Goal: Task Accomplishment & Management: Manage account settings

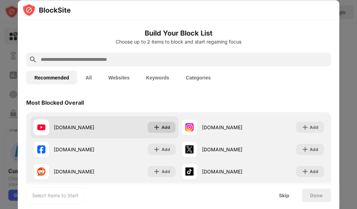
click at [156, 129] on img at bounding box center [156, 127] width 7 height 7
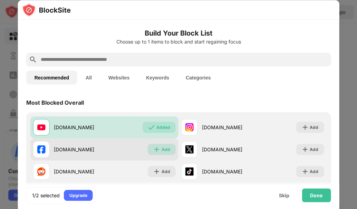
click at [159, 151] on div "Add" at bounding box center [162, 149] width 28 height 11
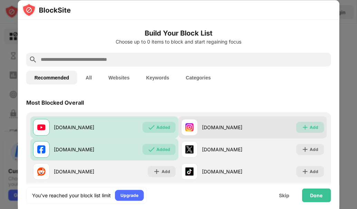
click at [302, 127] on img at bounding box center [305, 127] width 7 height 7
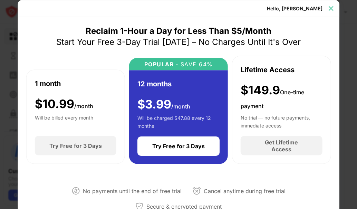
click at [332, 8] on img at bounding box center [330, 8] width 7 height 7
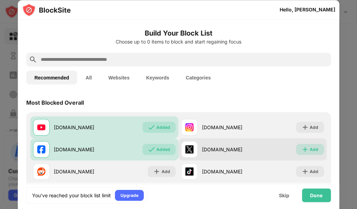
click at [310, 149] on div "Add" at bounding box center [314, 149] width 9 height 7
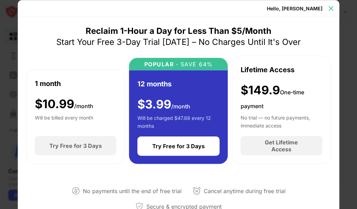
click at [333, 12] on div at bounding box center [330, 8] width 11 height 11
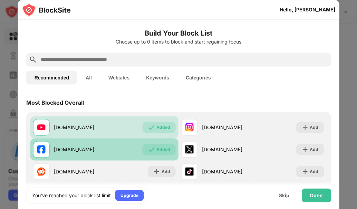
click at [160, 150] on div "Added" at bounding box center [163, 149] width 14 height 7
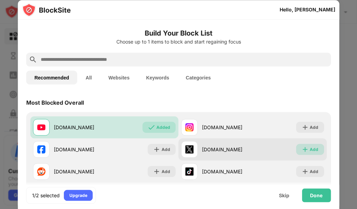
click at [305, 149] on div "Add" at bounding box center [310, 149] width 28 height 11
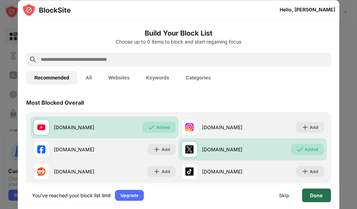
click at [314, 191] on div "Done" at bounding box center [316, 195] width 29 height 14
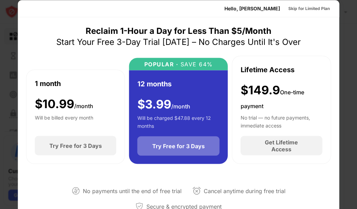
click at [186, 148] on div "Try Free for 3 Days" at bounding box center [178, 146] width 53 height 7
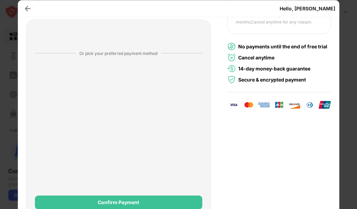
scroll to position [129, 0]
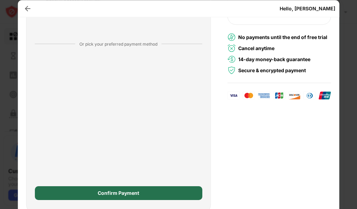
click at [155, 197] on div "Confirm Payment" at bounding box center [119, 193] width 168 height 14
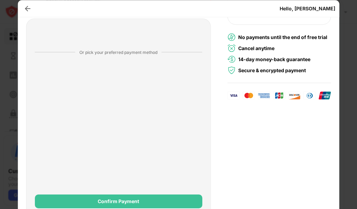
click at [155, 197] on div "Confirm Payment" at bounding box center [119, 201] width 168 height 14
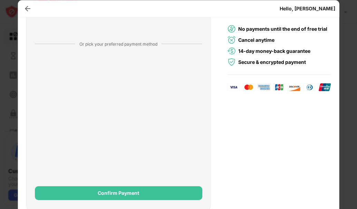
scroll to position [0, 0]
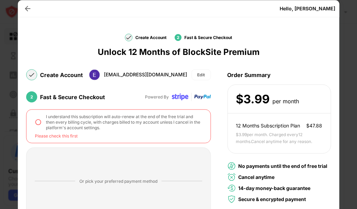
click at [38, 121] on img at bounding box center [38, 121] width 7 height 7
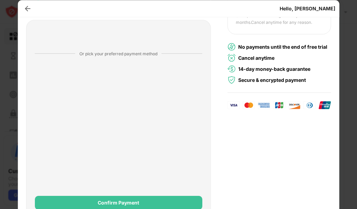
scroll to position [120, 0]
click at [183, 201] on div "Confirm Payment" at bounding box center [119, 203] width 168 height 14
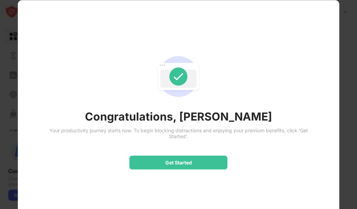
scroll to position [0, 0]
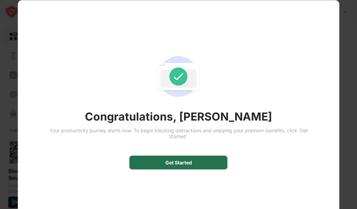
click at [179, 161] on div "Get Started" at bounding box center [178, 163] width 27 height 6
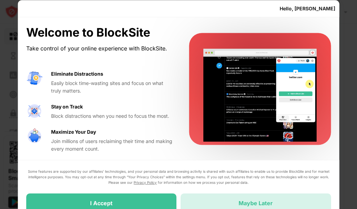
click at [210, 206] on div "Maybe Later" at bounding box center [256, 202] width 150 height 19
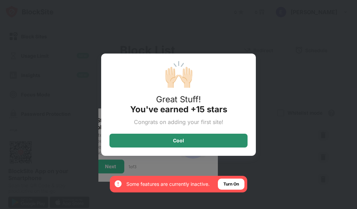
click at [216, 139] on div "Cool" at bounding box center [179, 141] width 138 height 14
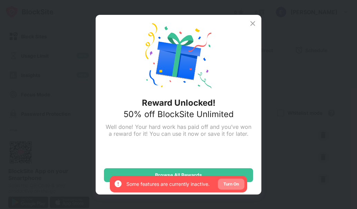
click at [228, 187] on div "Turn On" at bounding box center [232, 184] width 16 height 7
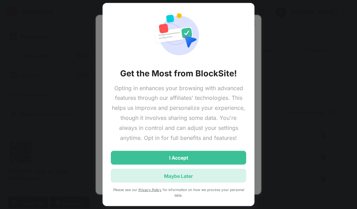
click at [201, 173] on div "Maybe Later" at bounding box center [178, 176] width 135 height 14
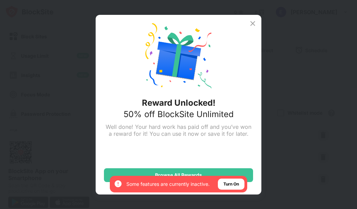
click at [252, 21] on img at bounding box center [253, 23] width 8 height 8
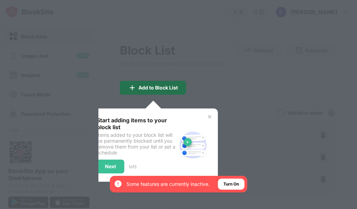
click at [170, 89] on div "Add to Block List" at bounding box center [158, 88] width 39 height 6
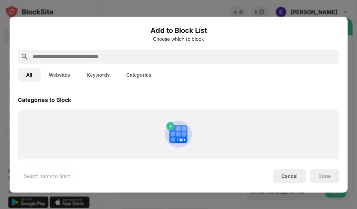
click at [64, 73] on button "Websites" at bounding box center [60, 75] width 38 height 14
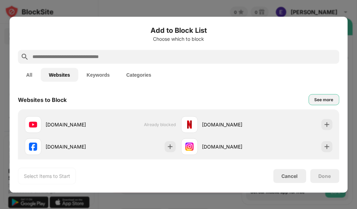
click at [319, 99] on div "See more" at bounding box center [323, 99] width 19 height 7
click at [287, 178] on div "Cancel" at bounding box center [290, 176] width 16 height 6
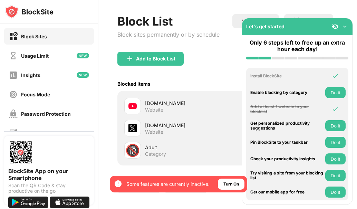
scroll to position [31, 5]
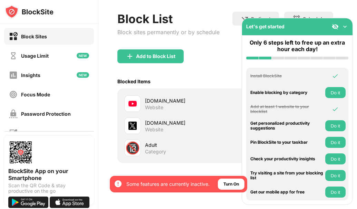
click at [72, 35] on div "Block Sites" at bounding box center [49, 36] width 90 height 17
click at [153, 56] on div "Add to Block List" at bounding box center [155, 57] width 39 height 6
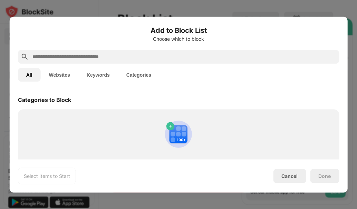
click at [103, 73] on button "Keywords" at bounding box center [98, 75] width 40 height 14
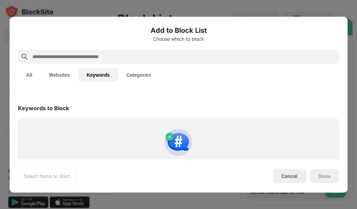
click at [141, 72] on button "Categories" at bounding box center [138, 75] width 41 height 14
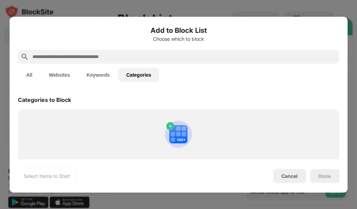
click at [56, 75] on button "Websites" at bounding box center [60, 75] width 38 height 14
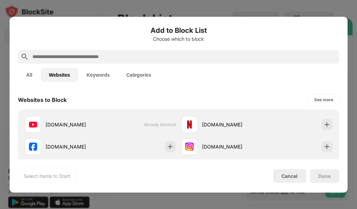
click at [31, 74] on button "All" at bounding box center [29, 75] width 23 height 14
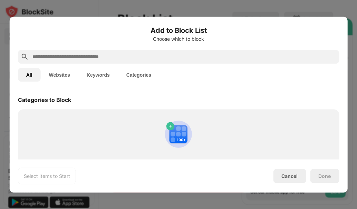
click at [61, 75] on button "Websites" at bounding box center [60, 75] width 38 height 14
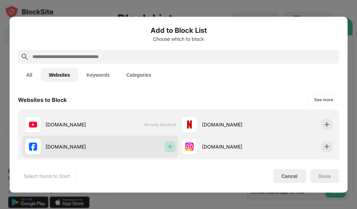
click at [171, 144] on img at bounding box center [170, 146] width 7 height 7
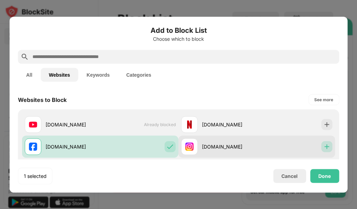
click at [323, 149] on img at bounding box center [326, 146] width 7 height 7
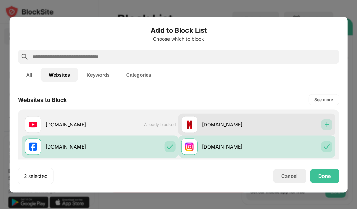
click at [324, 125] on img at bounding box center [326, 124] width 7 height 7
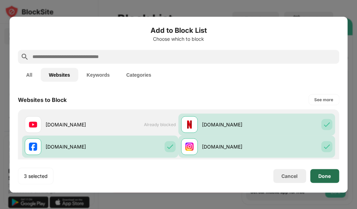
click at [323, 174] on div "Done" at bounding box center [325, 176] width 12 height 6
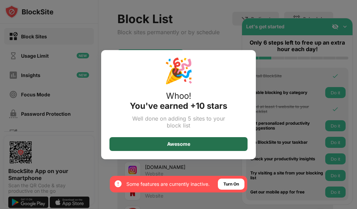
click at [211, 146] on div "Awesome" at bounding box center [179, 144] width 138 height 14
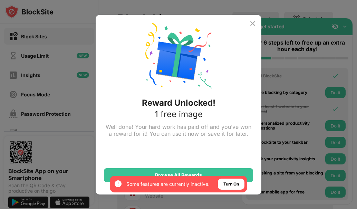
click at [253, 21] on img at bounding box center [253, 23] width 8 height 8
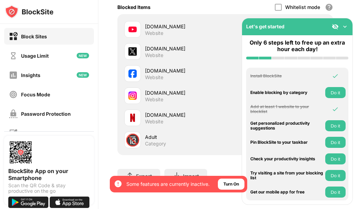
scroll to position [111, 5]
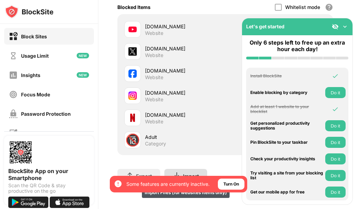
click at [182, 169] on div "Import Import Files (for websites items only)" at bounding box center [185, 176] width 43 height 14
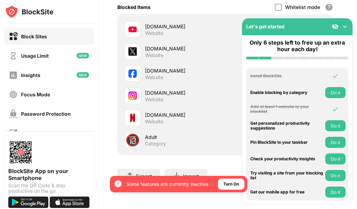
click at [47, 37] on div "Block Sites" at bounding box center [34, 37] width 26 height 6
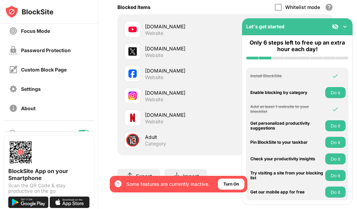
scroll to position [78, 0]
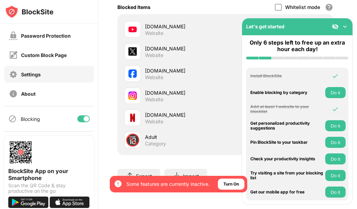
click at [41, 74] on div "Settings" at bounding box center [49, 74] width 90 height 17
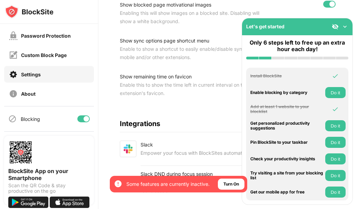
scroll to position [294, 5]
click at [330, 4] on div at bounding box center [333, 4] width 6 height 6
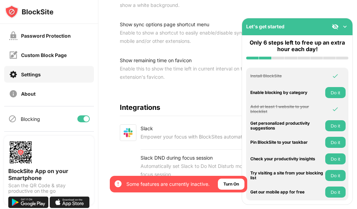
click at [344, 27] on img at bounding box center [345, 26] width 7 height 7
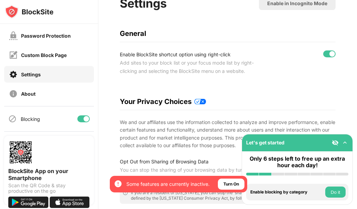
scroll to position [46, 5]
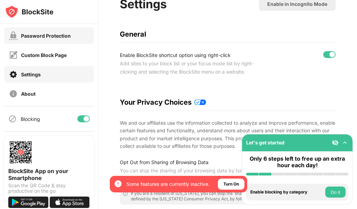
click at [49, 36] on div "Password Protection" at bounding box center [46, 36] width 50 height 6
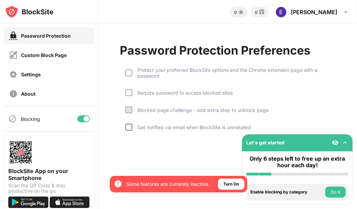
click at [127, 127] on div at bounding box center [128, 127] width 7 height 7
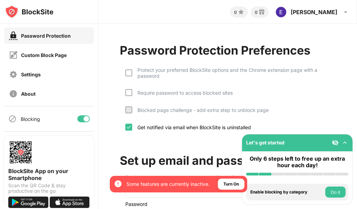
click at [132, 95] on div "Require password to access blocked sites" at bounding box center [182, 93] width 101 height 6
click at [127, 74] on div at bounding box center [128, 72] width 7 height 7
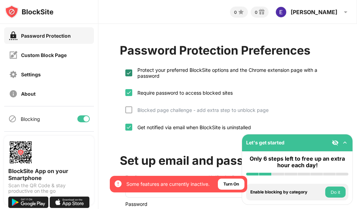
click at [127, 74] on img at bounding box center [129, 73] width 6 height 6
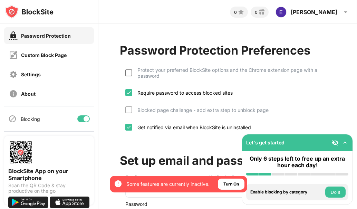
click at [127, 74] on div at bounding box center [128, 72] width 7 height 7
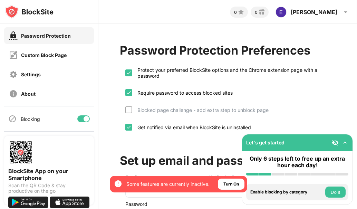
click at [112, 89] on div "Password Protection Preferences Protect your preferred BlockSite options and th…" at bounding box center [227, 157] width 259 height 267
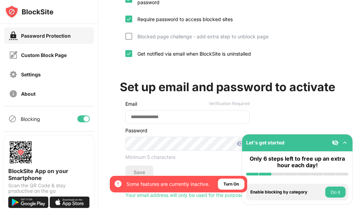
scroll to position [102, 0]
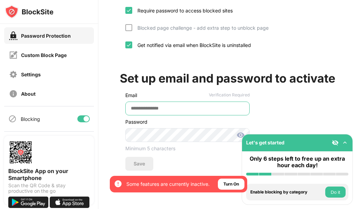
click at [139, 102] on input "email" at bounding box center [187, 109] width 124 height 14
type input "**********"
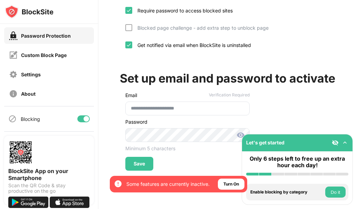
click at [241, 131] on img at bounding box center [241, 135] width 8 height 8
click at [145, 161] on div "Save" at bounding box center [139, 164] width 11 height 6
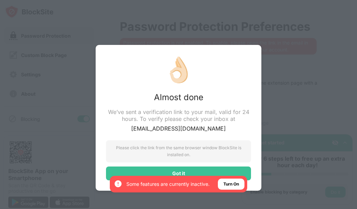
scroll to position [29, 0]
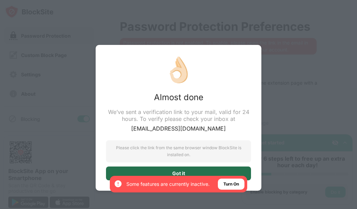
click at [162, 169] on div "Got it" at bounding box center [178, 174] width 145 height 14
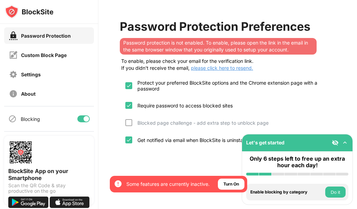
click at [231, 65] on span "please click here to resend." at bounding box center [222, 68] width 64 height 6
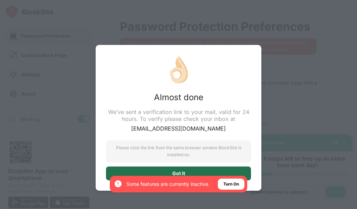
click at [195, 168] on div "Got it" at bounding box center [178, 174] width 145 height 14
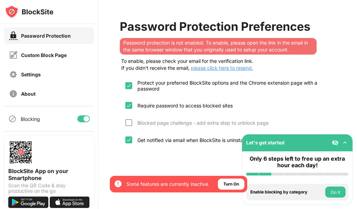
click at [172, 176] on div "Update Email and Password" at bounding box center [166, 183] width 83 height 14
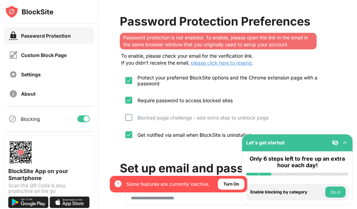
scroll to position [138, 0]
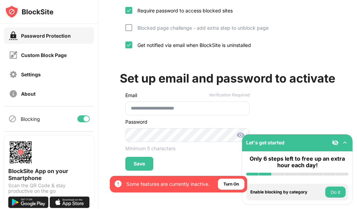
click at [338, 141] on img at bounding box center [335, 142] width 7 height 7
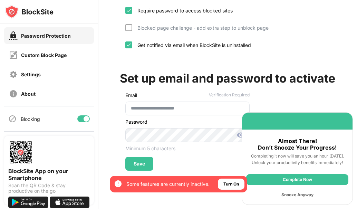
click at [331, 103] on div "**********" at bounding box center [227, 57] width 259 height 304
click at [298, 194] on div "Snooze Anyway" at bounding box center [297, 194] width 102 height 11
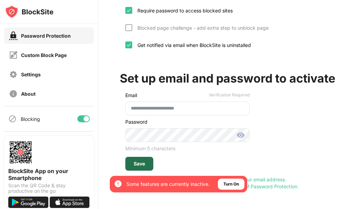
click at [136, 161] on div "Save" at bounding box center [139, 164] width 11 height 6
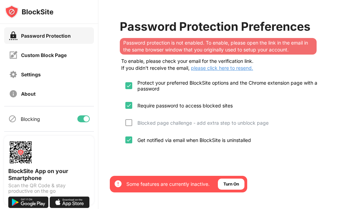
scroll to position [29, 5]
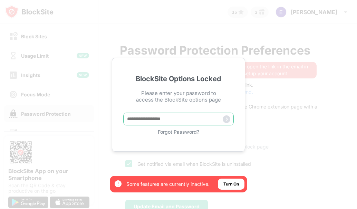
click at [156, 118] on input "text" at bounding box center [178, 119] width 111 height 13
type input "********"
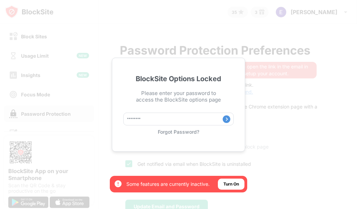
click at [226, 118] on img at bounding box center [227, 119] width 8 height 8
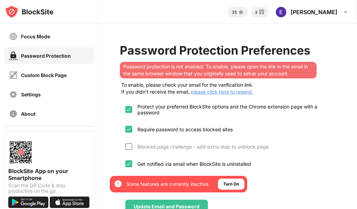
scroll to position [69, 0]
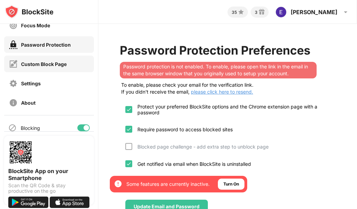
click at [48, 64] on div "Custom Block Page" at bounding box center [44, 64] width 46 height 6
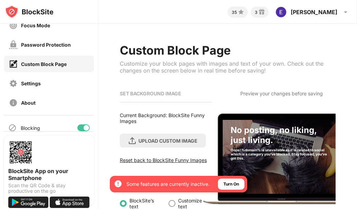
click at [48, 64] on div "Custom Block Page" at bounding box center [44, 64] width 46 height 6
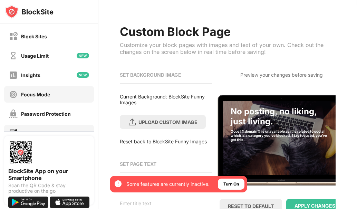
click at [35, 93] on div "Focus Mode" at bounding box center [35, 95] width 29 height 6
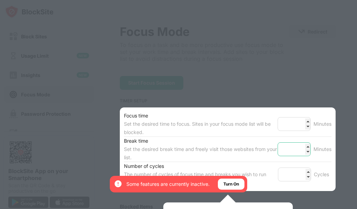
click at [303, 147] on input "*" at bounding box center [294, 149] width 33 height 14
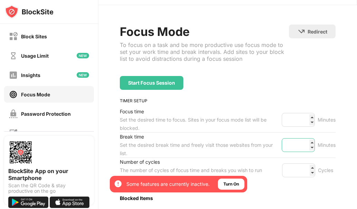
click at [308, 148] on input "*" at bounding box center [298, 145] width 33 height 14
type input "*"
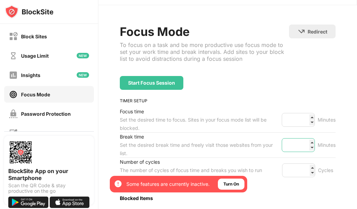
click at [308, 148] on input "*" at bounding box center [298, 145] width 33 height 14
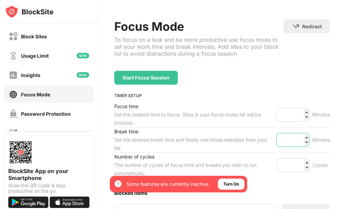
scroll to position [0, 6]
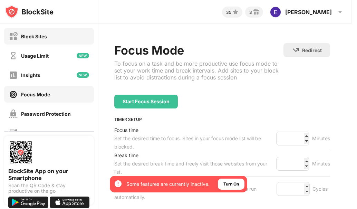
click at [35, 34] on div "Block Sites" at bounding box center [34, 37] width 26 height 6
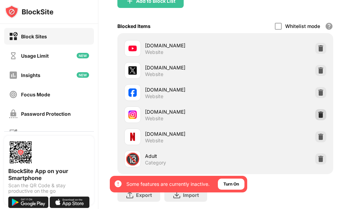
scroll to position [87, 5]
click at [317, 92] on img at bounding box center [320, 92] width 7 height 7
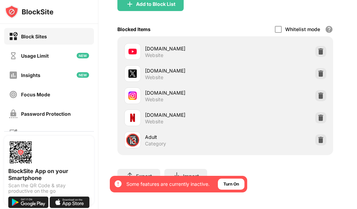
scroll to position [89, 5]
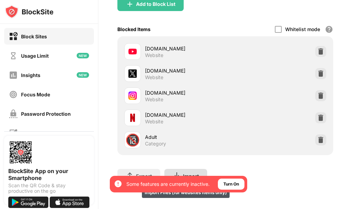
click at [182, 169] on div "Import Import Files (for websites items only)" at bounding box center [185, 176] width 43 height 14
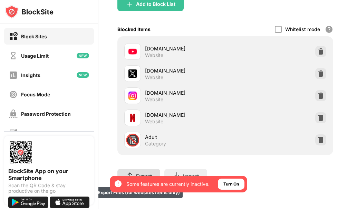
click at [139, 173] on div "Export" at bounding box center [144, 176] width 16 height 6
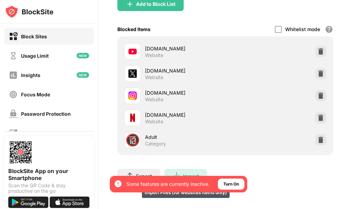
click at [197, 169] on div "Import Import Files (for websites items only)" at bounding box center [185, 176] width 43 height 14
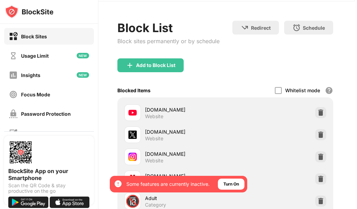
scroll to position [0, 5]
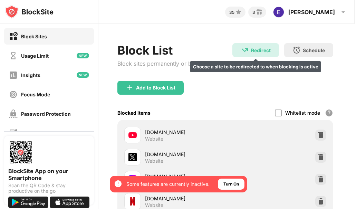
click at [251, 52] on div "Redirect" at bounding box center [261, 50] width 20 height 6
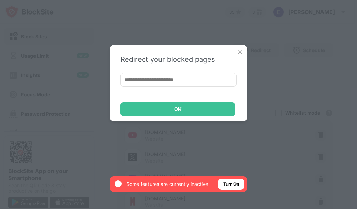
click at [240, 51] on img at bounding box center [240, 51] width 7 height 7
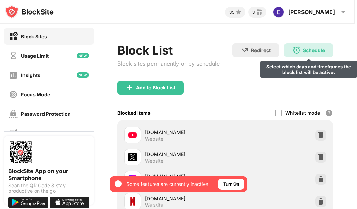
click at [304, 46] on div "Schedule Select which days and timeframes the block list will be active." at bounding box center [308, 50] width 49 height 14
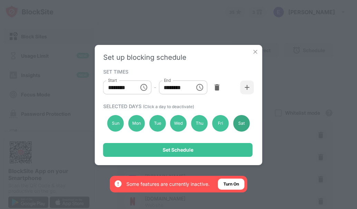
click at [243, 123] on div "Sat" at bounding box center [241, 123] width 17 height 17
click at [143, 86] on icon "Choose time, selected time is 10:00 AM" at bounding box center [144, 87] width 8 height 8
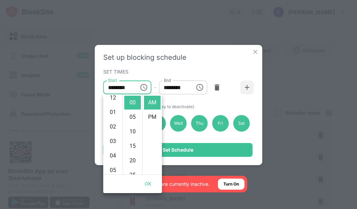
scroll to position [0, 0]
click at [113, 103] on li "12" at bounding box center [113, 103] width 17 height 14
type input "********"
click at [195, 87] on button "Choose time, selected time is 1:00 PM" at bounding box center [200, 87] width 14 height 14
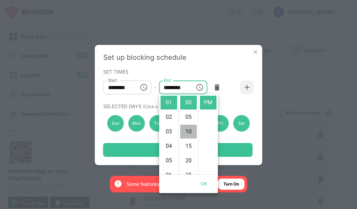
click at [193, 130] on li "10" at bounding box center [188, 132] width 17 height 14
click at [191, 160] on li "30" at bounding box center [188, 161] width 17 height 14
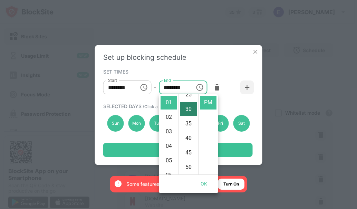
scroll to position [87, 0]
click at [191, 160] on li "50" at bounding box center [188, 161] width 17 height 14
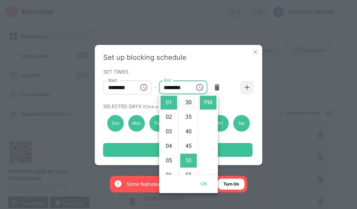
scroll to position [145, 0]
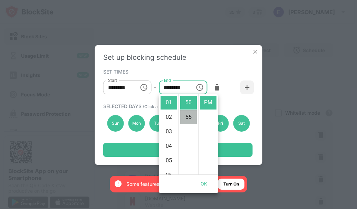
click at [191, 115] on li "55" at bounding box center [188, 117] width 17 height 14
click at [191, 114] on li "05" at bounding box center [188, 117] width 17 height 14
click at [187, 102] on li "00" at bounding box center [188, 103] width 17 height 14
click at [190, 160] on li "20" at bounding box center [188, 161] width 17 height 14
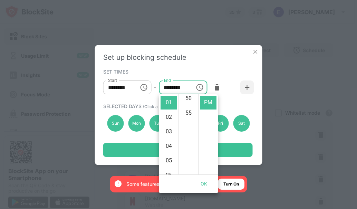
scroll to position [160, 0]
click at [190, 102] on li "55" at bounding box center [188, 103] width 17 height 14
type input "********"
click at [203, 183] on button "OK" at bounding box center [204, 184] width 22 height 13
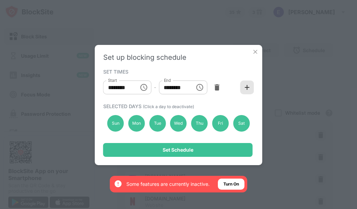
click at [250, 88] on img at bounding box center [247, 87] width 7 height 7
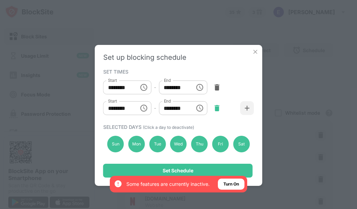
click at [218, 106] on img at bounding box center [216, 108] width 7 height 7
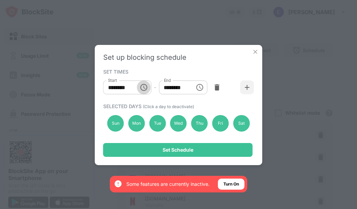
click at [145, 89] on icon "Choose time, selected time is 12:00 AM" at bounding box center [144, 87] width 8 height 8
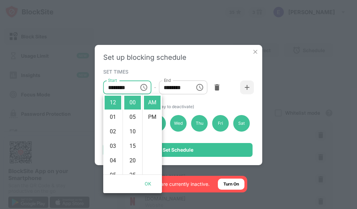
click at [289, 182] on div "Set up blocking schedule SET TIMES Start ******** Start - End ******** End SELE…" at bounding box center [178, 104] width 357 height 209
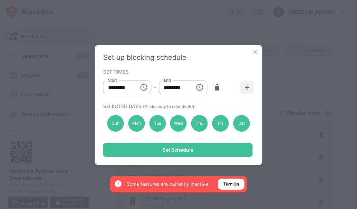
click at [255, 48] on img at bounding box center [255, 51] width 7 height 7
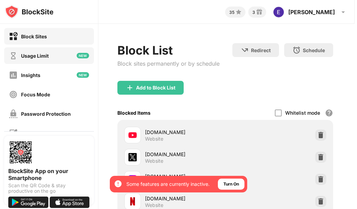
click at [77, 58] on img at bounding box center [83, 56] width 12 height 6
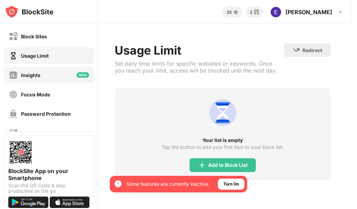
click at [78, 72] on img at bounding box center [83, 75] width 12 height 6
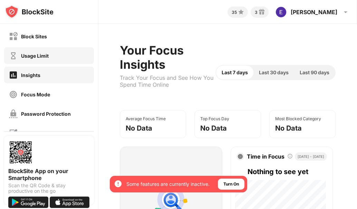
click at [73, 57] on div "Usage Limit" at bounding box center [49, 55] width 90 height 17
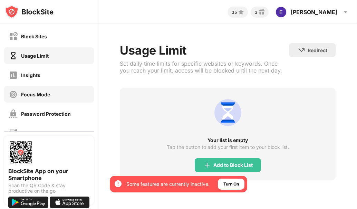
click at [67, 94] on div "Focus Mode" at bounding box center [49, 94] width 90 height 17
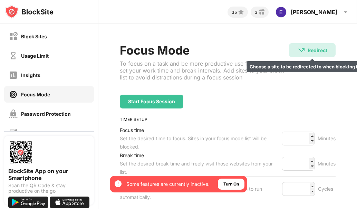
click at [317, 50] on div "Redirect" at bounding box center [318, 50] width 20 height 6
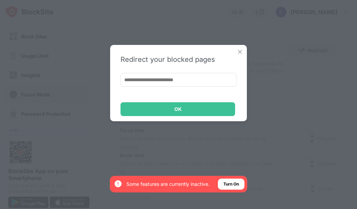
click at [237, 50] on img at bounding box center [240, 51] width 7 height 7
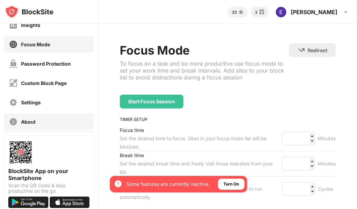
scroll to position [78, 0]
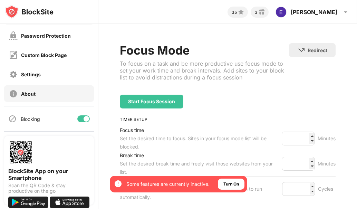
click at [40, 92] on div "About" at bounding box center [49, 93] width 90 height 17
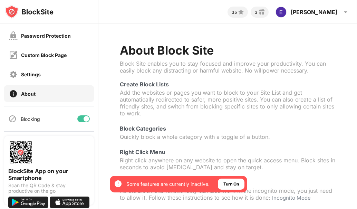
click at [40, 92] on div "About" at bounding box center [49, 93] width 90 height 17
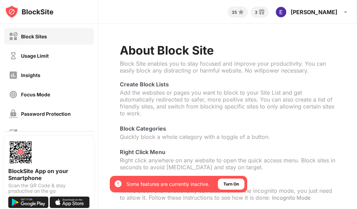
click at [39, 35] on div "Block Sites" at bounding box center [34, 37] width 26 height 6
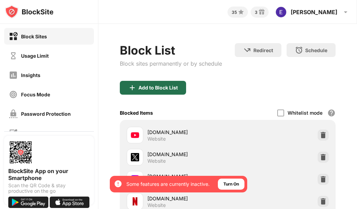
click at [152, 85] on div "Add to Block List" at bounding box center [158, 88] width 39 height 6
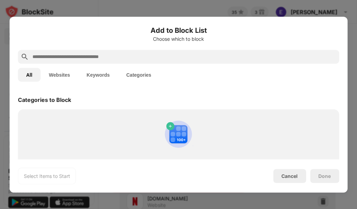
click at [62, 74] on button "Websites" at bounding box center [60, 75] width 38 height 14
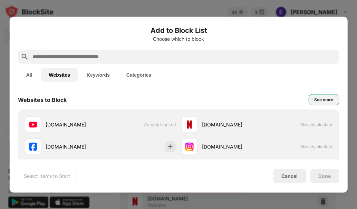
click at [314, 96] on div "See more" at bounding box center [323, 99] width 19 height 7
click at [316, 96] on div "See less" at bounding box center [324, 99] width 17 height 7
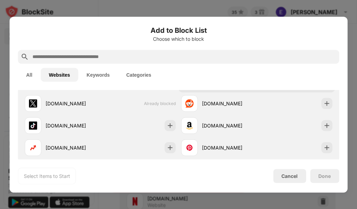
scroll to position [66, 0]
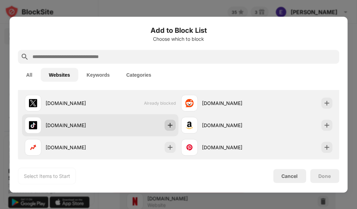
click at [170, 124] on img at bounding box center [170, 125] width 7 height 7
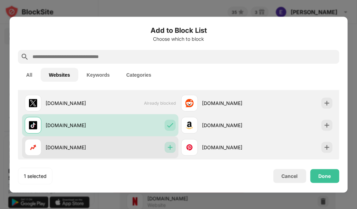
click at [167, 150] on img at bounding box center [170, 147] width 7 height 7
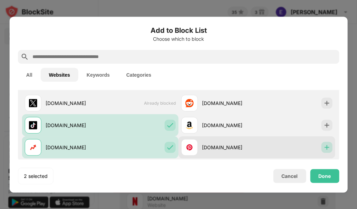
click at [324, 145] on img at bounding box center [326, 147] width 7 height 7
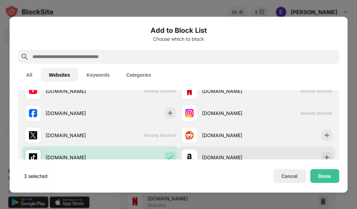
scroll to position [33, 0]
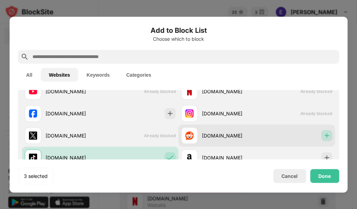
click at [324, 135] on img at bounding box center [326, 135] width 7 height 7
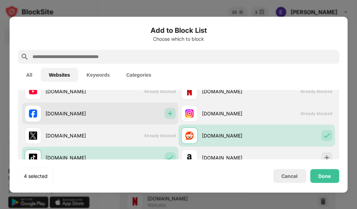
click at [167, 114] on img at bounding box center [170, 113] width 7 height 7
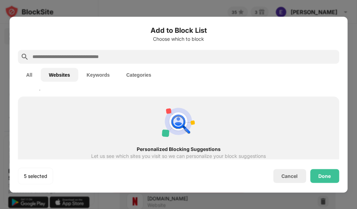
scroll to position [182, 0]
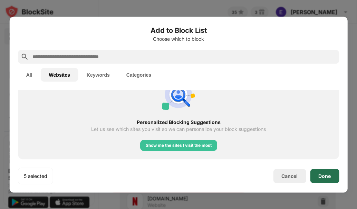
click at [321, 177] on div "Done" at bounding box center [325, 176] width 12 height 6
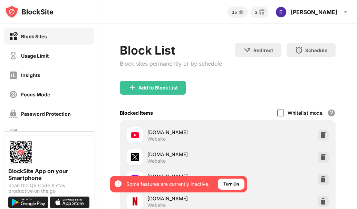
click at [277, 114] on div at bounding box center [280, 113] width 7 height 7
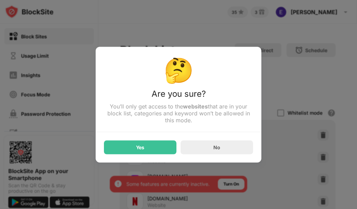
click at [305, 76] on div at bounding box center [178, 104] width 357 height 209
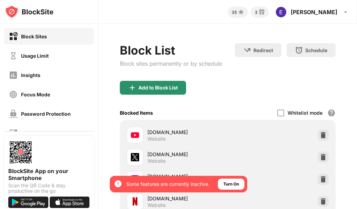
click at [174, 83] on div "Add to Block List" at bounding box center [153, 88] width 66 height 14
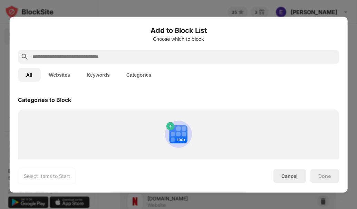
click at [61, 74] on button "Websites" at bounding box center [60, 75] width 38 height 14
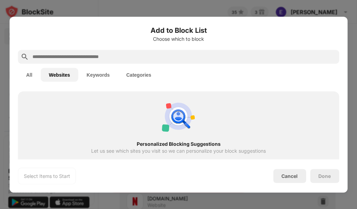
scroll to position [182, 0]
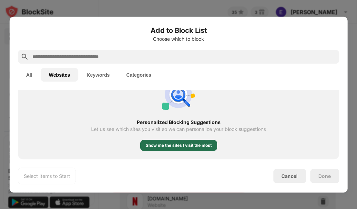
click at [162, 147] on div "Show me the sites I visit the most" at bounding box center [179, 145] width 66 height 7
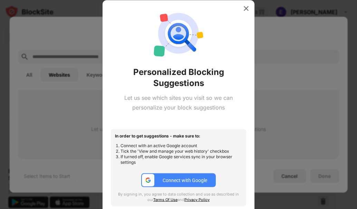
click at [181, 180] on div "Connect with Google" at bounding box center [185, 181] width 45 height 6
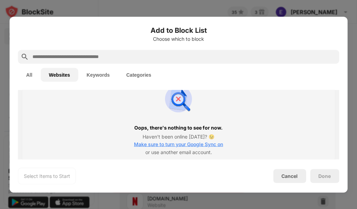
click at [61, 74] on button "Websites" at bounding box center [60, 75] width 38 height 14
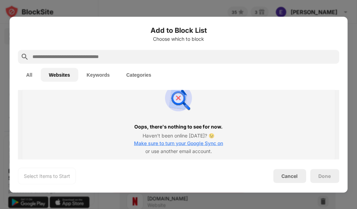
scroll to position [183, 0]
click at [153, 141] on span "Make sure to turn your Google Sync on" at bounding box center [178, 143] width 89 height 6
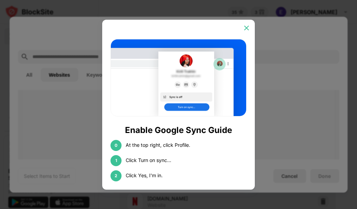
click at [246, 28] on img at bounding box center [246, 28] width 7 height 7
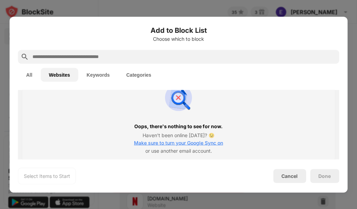
click at [243, 7] on div at bounding box center [178, 104] width 357 height 209
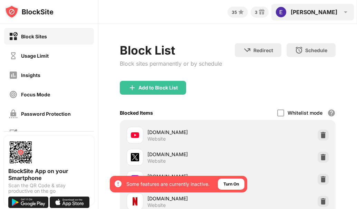
click at [287, 14] on img at bounding box center [281, 12] width 11 height 11
click at [287, 10] on img at bounding box center [281, 12] width 11 height 11
click at [333, 12] on div "[PERSON_NAME]" at bounding box center [314, 12] width 47 height 7
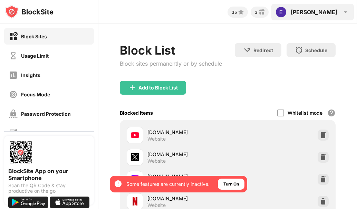
click at [345, 9] on img at bounding box center [346, 12] width 8 height 8
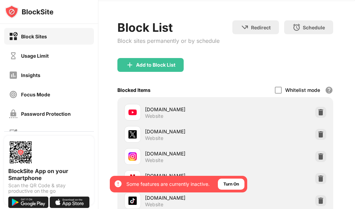
scroll to position [0, 5]
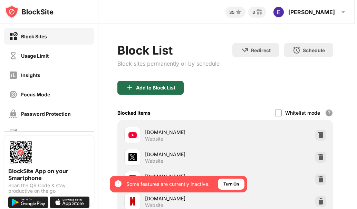
click at [146, 89] on div "Add to Block List" at bounding box center [155, 88] width 39 height 6
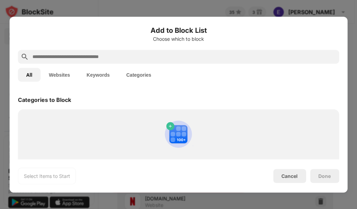
click at [64, 58] on input "text" at bounding box center [184, 57] width 305 height 8
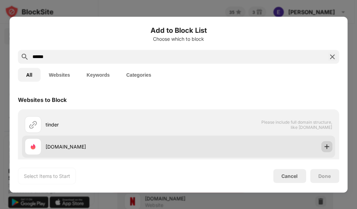
type input "******"
click at [323, 146] on img at bounding box center [326, 146] width 7 height 7
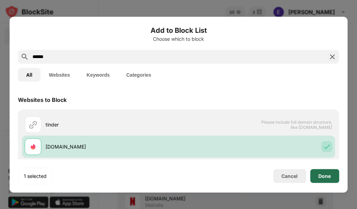
click at [323, 180] on div "Done" at bounding box center [324, 176] width 29 height 14
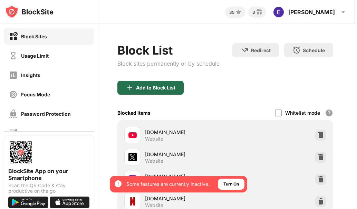
click at [146, 88] on div "Add to Block List" at bounding box center [155, 88] width 39 height 6
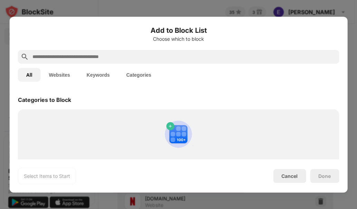
click at [100, 53] on input "text" at bounding box center [184, 57] width 305 height 8
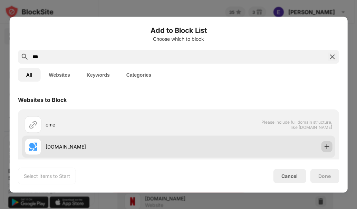
type input "***"
click at [323, 147] on img at bounding box center [326, 146] width 7 height 7
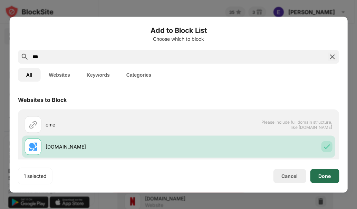
click at [332, 178] on div "Done" at bounding box center [324, 176] width 29 height 14
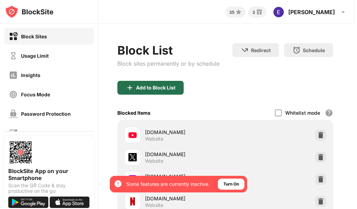
click at [161, 93] on div "Add to Block List" at bounding box center [150, 88] width 66 height 14
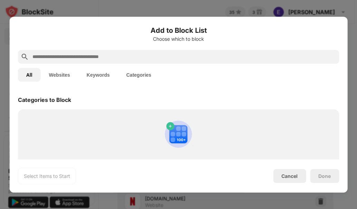
click at [74, 54] on input "text" at bounding box center [184, 57] width 305 height 8
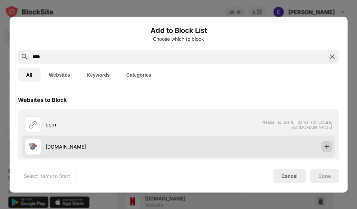
type input "****"
click at [323, 146] on img at bounding box center [326, 146] width 7 height 7
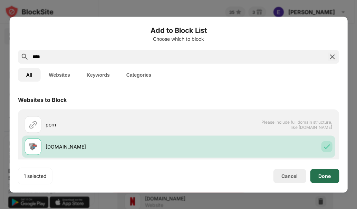
click at [327, 175] on div "Done" at bounding box center [325, 176] width 12 height 6
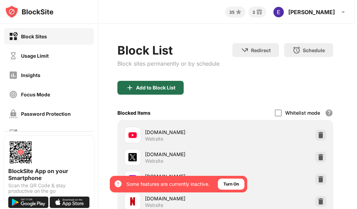
click at [160, 92] on div "Add to Block List" at bounding box center [150, 88] width 66 height 14
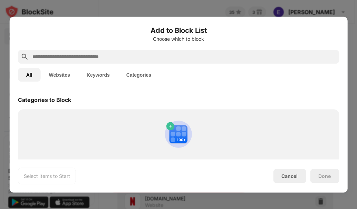
click at [89, 55] on input "text" at bounding box center [184, 57] width 305 height 8
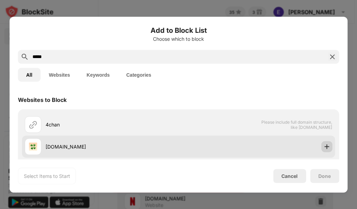
type input "*****"
click at [323, 148] on img at bounding box center [326, 146] width 7 height 7
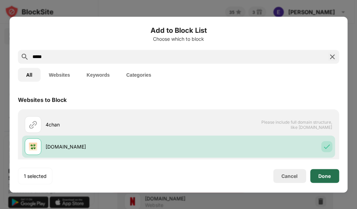
click at [329, 175] on div "Done" at bounding box center [325, 176] width 12 height 6
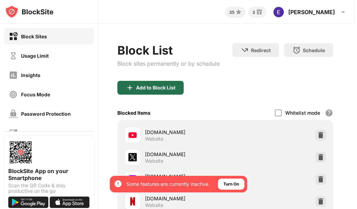
click at [164, 88] on div "Add to Block List" at bounding box center [155, 88] width 39 height 6
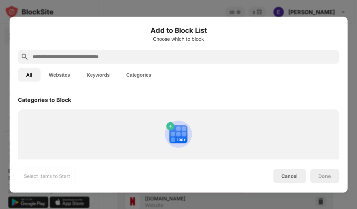
click at [51, 59] on input "text" at bounding box center [184, 57] width 305 height 8
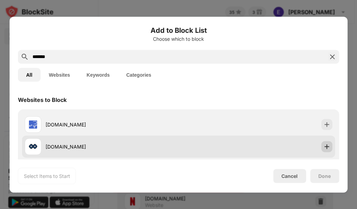
type input "*******"
click at [323, 148] on img at bounding box center [326, 146] width 7 height 7
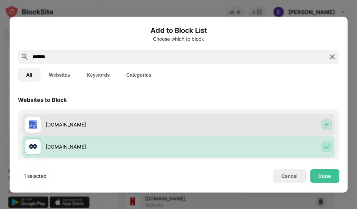
click at [323, 125] on img at bounding box center [326, 124] width 7 height 7
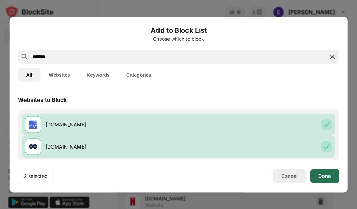
click at [330, 177] on div "Done" at bounding box center [325, 176] width 12 height 6
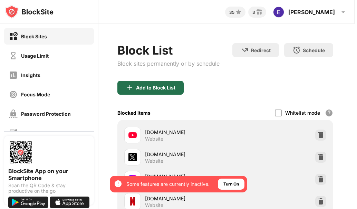
click at [149, 83] on div "Add to Block List" at bounding box center [150, 88] width 66 height 14
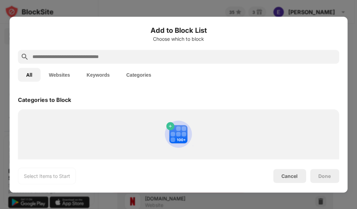
click at [98, 57] on input "text" at bounding box center [184, 57] width 305 height 8
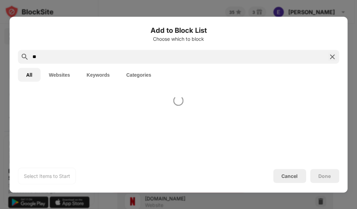
type input "*"
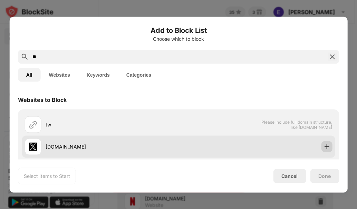
type input "**"
click at [324, 148] on img at bounding box center [326, 146] width 7 height 7
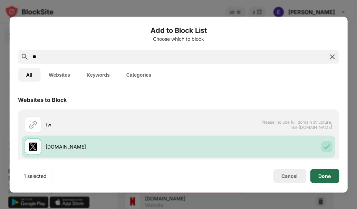
click at [328, 172] on div "Done" at bounding box center [324, 176] width 29 height 14
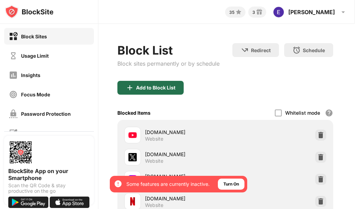
click at [163, 84] on div "Add to Block List" at bounding box center [150, 88] width 66 height 14
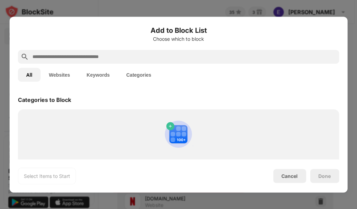
click at [74, 60] on input "text" at bounding box center [184, 57] width 305 height 8
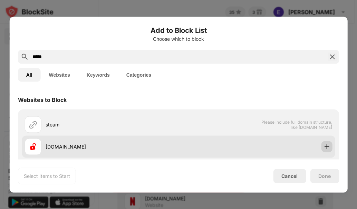
type input "*****"
click at [323, 146] on img at bounding box center [326, 146] width 7 height 7
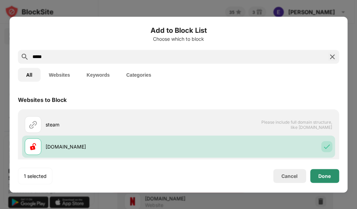
click at [327, 178] on div "Done" at bounding box center [325, 176] width 12 height 6
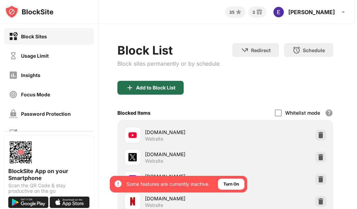
click at [171, 86] on div "Add to Block List" at bounding box center [155, 88] width 39 height 6
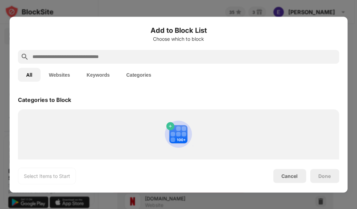
click at [95, 55] on input "text" at bounding box center [184, 57] width 305 height 8
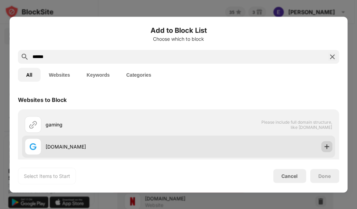
type input "******"
click at [323, 148] on img at bounding box center [326, 146] width 7 height 7
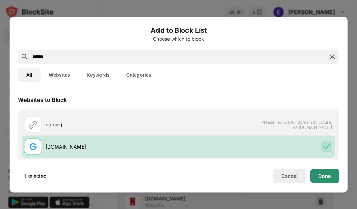
click at [334, 179] on div "Done" at bounding box center [324, 176] width 29 height 14
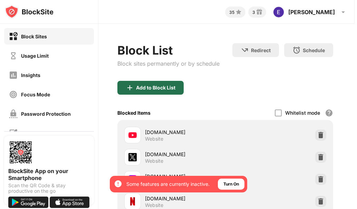
click at [159, 88] on div "Add to Block List" at bounding box center [155, 88] width 39 height 6
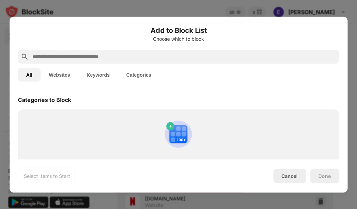
click at [102, 56] on input "text" at bounding box center [184, 57] width 305 height 8
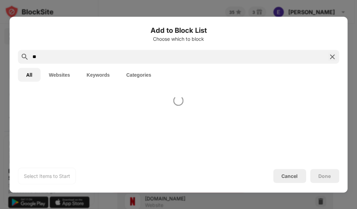
type input "*"
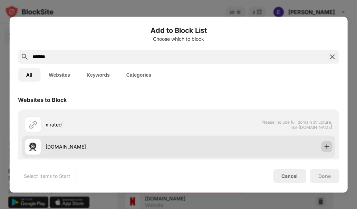
type input "*******"
click at [324, 146] on img at bounding box center [326, 146] width 7 height 7
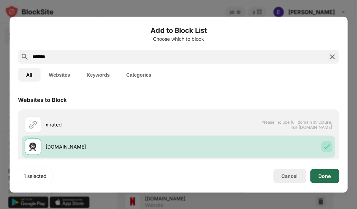
click at [328, 177] on div "Done" at bounding box center [325, 176] width 12 height 6
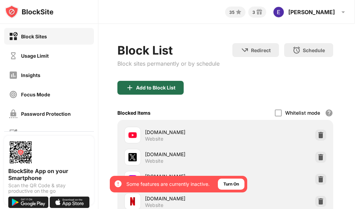
click at [142, 93] on div "Add to Block List" at bounding box center [150, 88] width 66 height 14
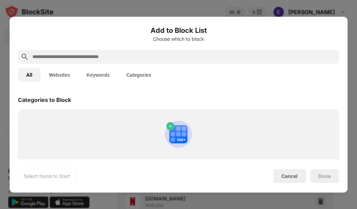
click at [61, 77] on button "Websites" at bounding box center [60, 75] width 38 height 14
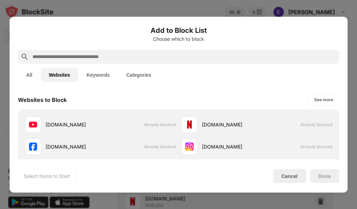
click at [66, 57] on input "text" at bounding box center [184, 57] width 305 height 8
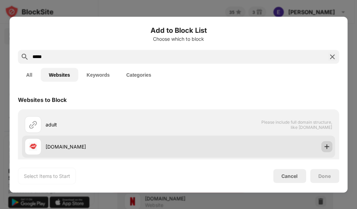
type input "*****"
click at [323, 148] on img at bounding box center [326, 146] width 7 height 7
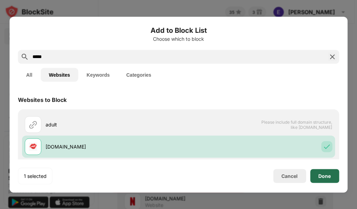
click at [327, 175] on div "Done" at bounding box center [325, 176] width 12 height 6
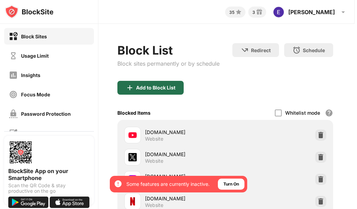
click at [160, 91] on div "Add to Block List" at bounding box center [150, 88] width 66 height 14
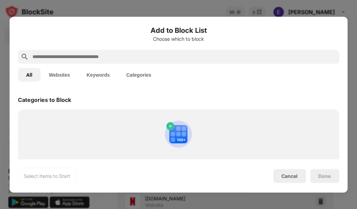
click at [62, 60] on input "text" at bounding box center [184, 57] width 305 height 8
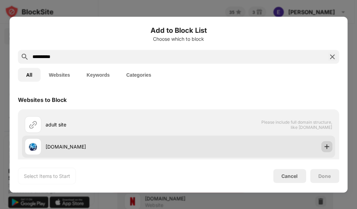
type input "**********"
click at [326, 148] on div at bounding box center [326, 146] width 11 height 11
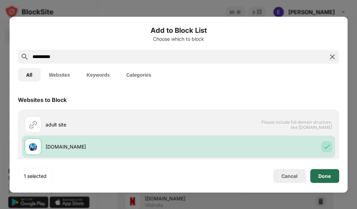
click at [326, 174] on div "Done" at bounding box center [325, 176] width 12 height 6
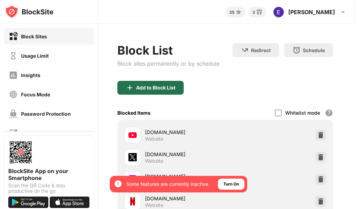
click at [152, 85] on div "Add to Block List" at bounding box center [155, 88] width 39 height 6
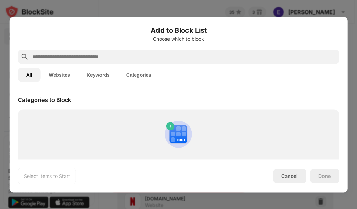
click at [60, 56] on input "text" at bounding box center [184, 57] width 305 height 8
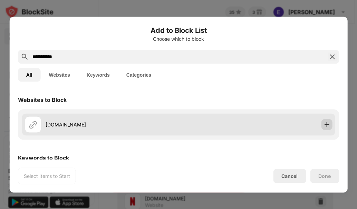
type input "**********"
click at [323, 122] on img at bounding box center [326, 124] width 7 height 7
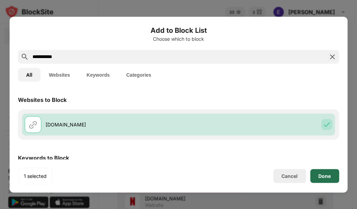
click at [332, 181] on div "Done" at bounding box center [324, 176] width 29 height 14
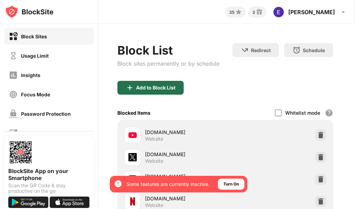
click at [161, 89] on div "Add to Block List" at bounding box center [155, 88] width 39 height 6
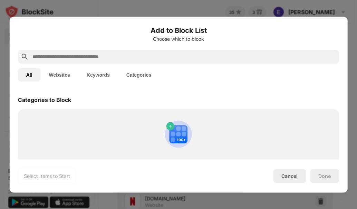
click at [67, 57] on input "text" at bounding box center [184, 57] width 305 height 8
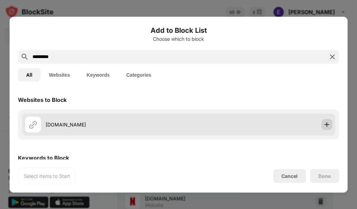
type input "*********"
click at [323, 122] on img at bounding box center [326, 124] width 7 height 7
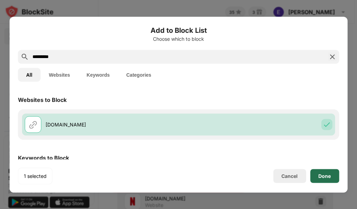
click at [335, 176] on div "Done" at bounding box center [324, 176] width 29 height 14
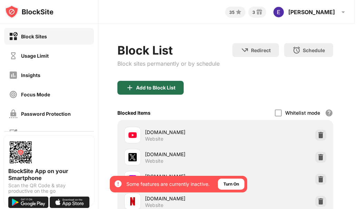
click at [162, 91] on div "Add to Block List" at bounding box center [150, 88] width 66 height 14
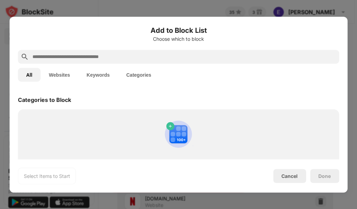
click at [72, 59] on input "text" at bounding box center [184, 57] width 305 height 8
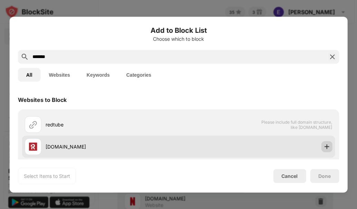
type input "*******"
click at [323, 146] on img at bounding box center [326, 146] width 7 height 7
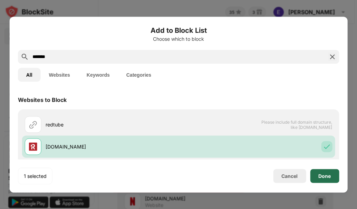
click at [325, 174] on div "Done" at bounding box center [325, 176] width 12 height 6
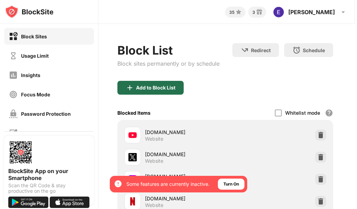
click at [155, 85] on div "Add to Block List" at bounding box center [155, 88] width 39 height 6
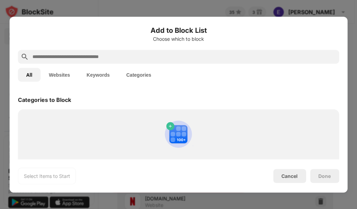
click at [82, 55] on input "text" at bounding box center [184, 57] width 305 height 8
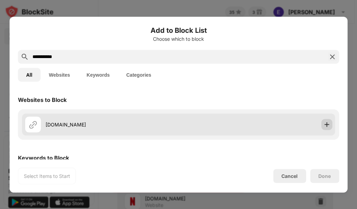
type input "**********"
click at [323, 125] on img at bounding box center [326, 124] width 7 height 7
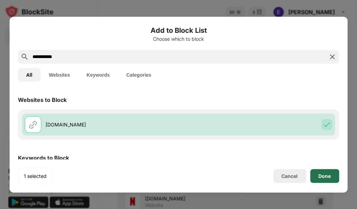
click at [324, 175] on div "Done" at bounding box center [325, 176] width 12 height 6
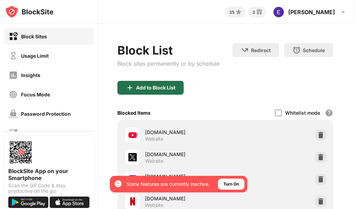
click at [136, 88] on div "Add to Block List" at bounding box center [155, 88] width 39 height 6
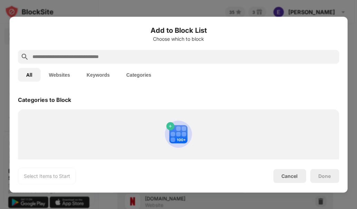
click at [115, 56] on input "text" at bounding box center [184, 57] width 305 height 8
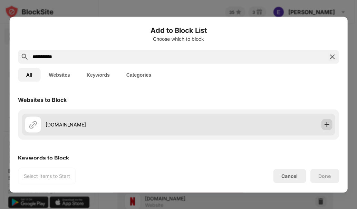
type input "**********"
click at [323, 123] on img at bounding box center [326, 124] width 7 height 7
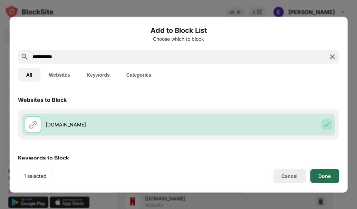
click at [331, 177] on div "Done" at bounding box center [324, 176] width 29 height 14
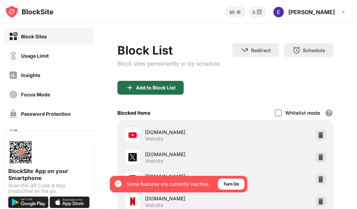
click at [166, 87] on div "Add to Block List" at bounding box center [155, 88] width 39 height 6
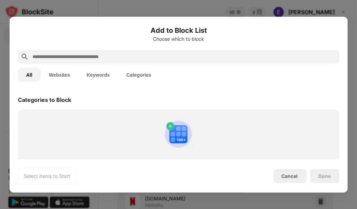
click at [122, 55] on input "text" at bounding box center [184, 57] width 305 height 8
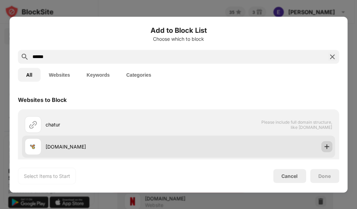
type input "******"
click at [323, 148] on img at bounding box center [326, 146] width 7 height 7
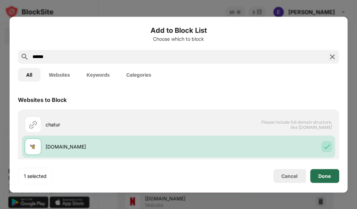
click at [331, 177] on div "Done" at bounding box center [324, 176] width 29 height 14
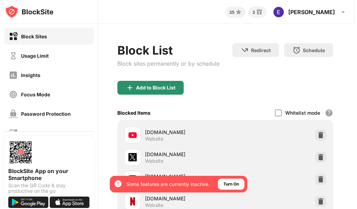
click at [163, 88] on div "Add to Block List" at bounding box center [155, 88] width 39 height 6
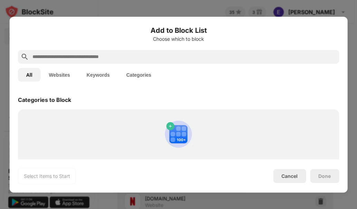
click at [95, 57] on input "text" at bounding box center [184, 57] width 305 height 8
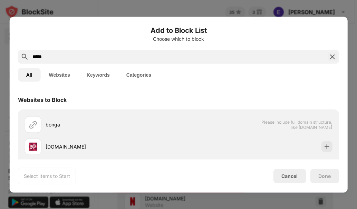
click at [95, 57] on input "*****" at bounding box center [179, 57] width 294 height 8
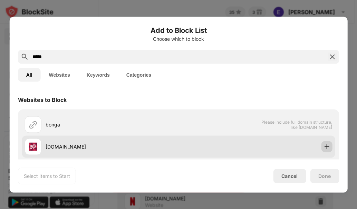
type input "*****"
click at [324, 142] on div at bounding box center [326, 146] width 11 height 11
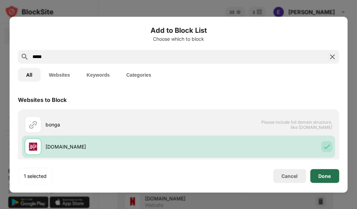
click at [330, 177] on div "Done" at bounding box center [325, 176] width 12 height 6
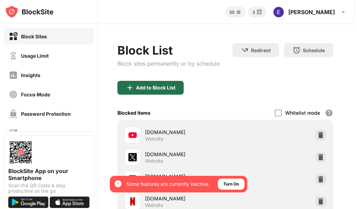
click at [160, 89] on div "Add to Block List" at bounding box center [155, 88] width 39 height 6
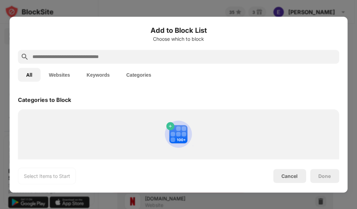
click at [62, 57] on input "text" at bounding box center [184, 57] width 305 height 8
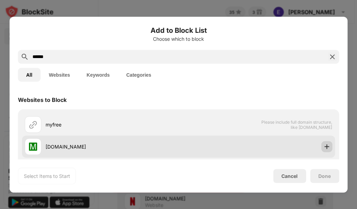
type input "******"
click at [324, 144] on img at bounding box center [326, 146] width 7 height 7
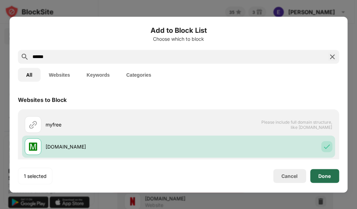
click at [330, 177] on div "Done" at bounding box center [325, 176] width 12 height 6
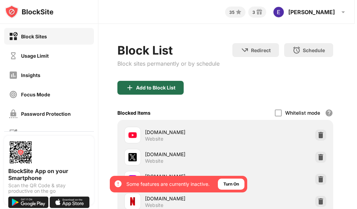
click at [152, 87] on div "Add to Block List" at bounding box center [155, 88] width 39 height 6
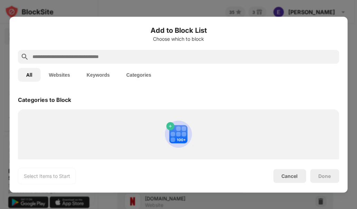
click at [64, 57] on input "text" at bounding box center [184, 57] width 305 height 8
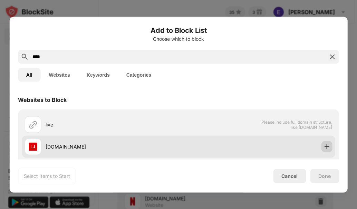
type input "****"
click at [324, 145] on img at bounding box center [326, 146] width 7 height 7
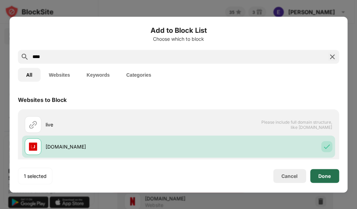
click at [327, 179] on div "Done" at bounding box center [324, 176] width 29 height 14
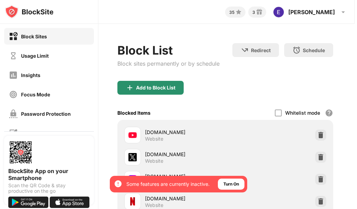
click at [155, 90] on div "Add to Block List" at bounding box center [155, 88] width 39 height 6
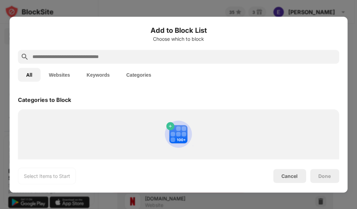
click at [113, 57] on input "text" at bounding box center [184, 57] width 305 height 8
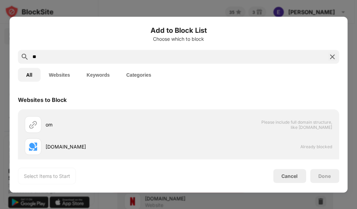
type input "*"
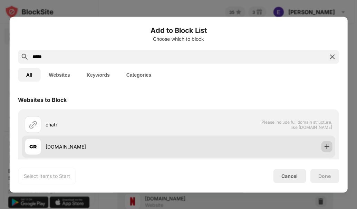
type input "*****"
click at [324, 145] on img at bounding box center [326, 146] width 7 height 7
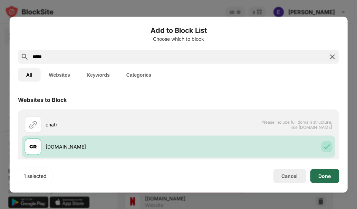
click at [330, 179] on div "Done" at bounding box center [324, 176] width 29 height 14
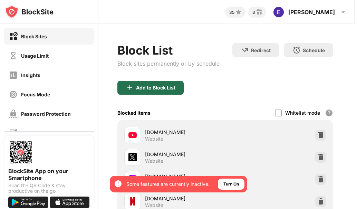
click at [141, 86] on div "Add to Block List" at bounding box center [155, 88] width 39 height 6
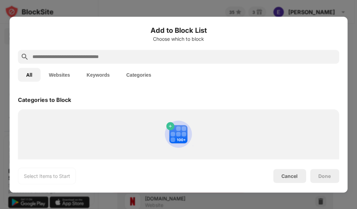
click at [57, 56] on input "text" at bounding box center [184, 57] width 305 height 8
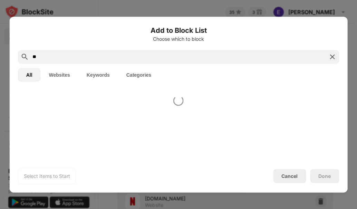
type input "*"
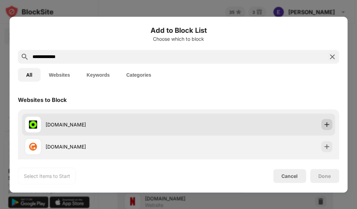
type input "**********"
click at [323, 125] on img at bounding box center [326, 124] width 7 height 7
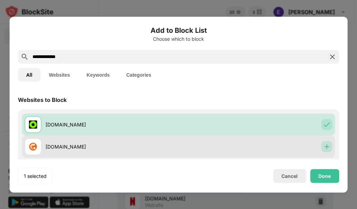
click at [323, 147] on img at bounding box center [326, 146] width 7 height 7
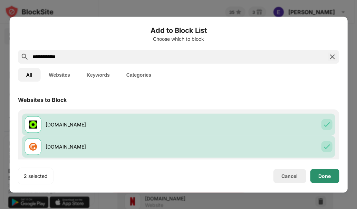
click at [328, 175] on div "Done" at bounding box center [325, 176] width 12 height 6
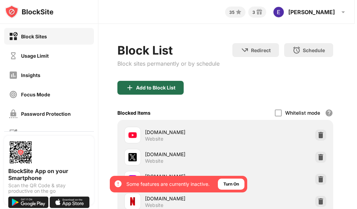
click at [169, 87] on div "Add to Block List" at bounding box center [155, 88] width 39 height 6
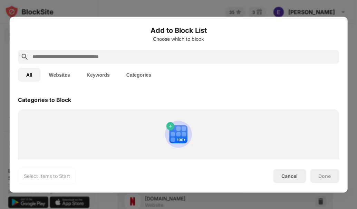
click at [103, 54] on input "text" at bounding box center [184, 57] width 305 height 8
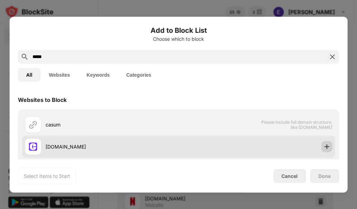
type input "*****"
click at [323, 145] on img at bounding box center [326, 146] width 7 height 7
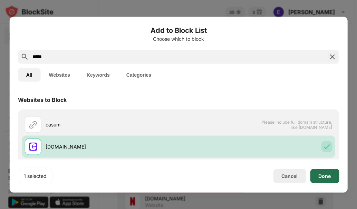
click at [331, 174] on div "Done" at bounding box center [325, 176] width 12 height 6
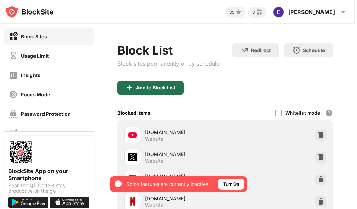
click at [172, 86] on div "Add to Block List" at bounding box center [155, 88] width 39 height 6
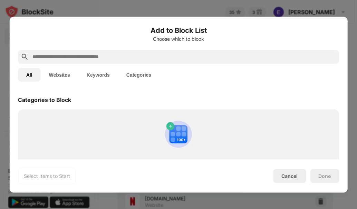
click at [98, 56] on input "text" at bounding box center [184, 57] width 305 height 8
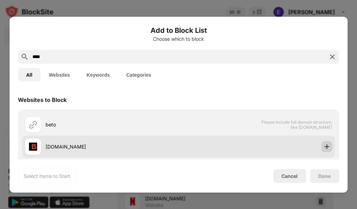
type input "****"
click at [323, 147] on img at bounding box center [326, 146] width 7 height 7
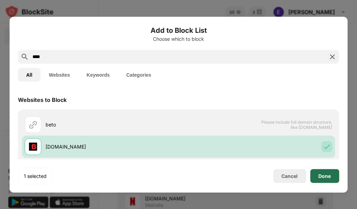
click at [331, 174] on div "Done" at bounding box center [325, 176] width 12 height 6
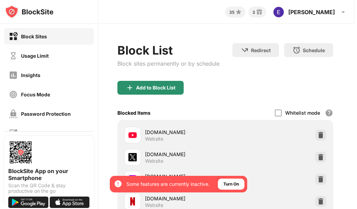
click at [170, 83] on div "Add to Block List" at bounding box center [150, 88] width 66 height 14
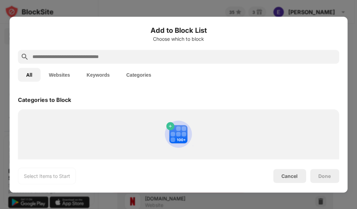
click at [115, 53] on input "text" at bounding box center [184, 57] width 305 height 8
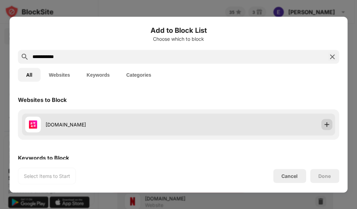
type input "**********"
click at [325, 126] on img at bounding box center [326, 124] width 7 height 7
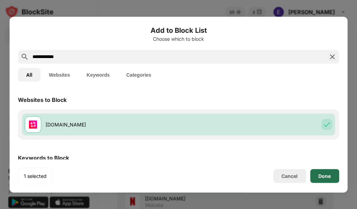
click at [328, 175] on div "Done" at bounding box center [325, 176] width 12 height 6
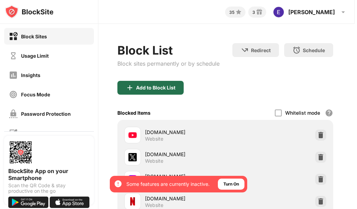
click at [162, 90] on div "Add to Block List" at bounding box center [155, 88] width 39 height 6
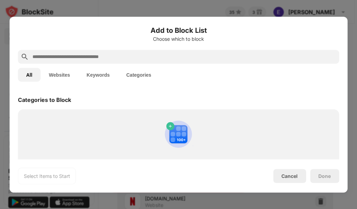
click at [96, 52] on div at bounding box center [179, 57] width 322 height 14
click at [96, 59] on input "text" at bounding box center [184, 57] width 305 height 8
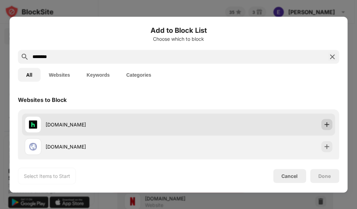
type input "********"
click at [325, 121] on img at bounding box center [326, 124] width 7 height 7
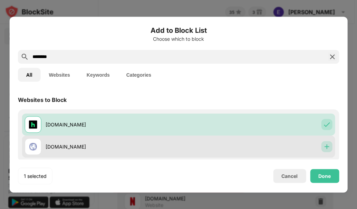
click at [323, 145] on img at bounding box center [326, 146] width 7 height 7
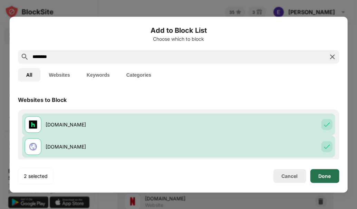
click at [326, 176] on div "Done" at bounding box center [325, 176] width 12 height 6
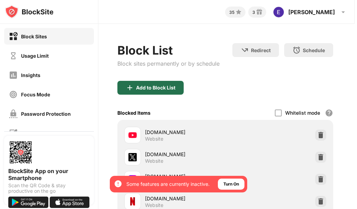
click at [161, 89] on div "Add to Block List" at bounding box center [155, 88] width 39 height 6
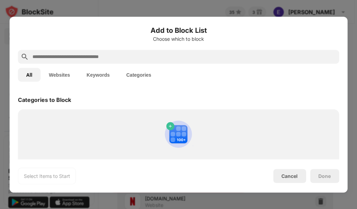
click at [108, 57] on input "text" at bounding box center [184, 57] width 305 height 8
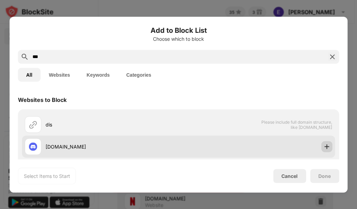
type input "***"
click at [326, 149] on div at bounding box center [326, 146] width 11 height 11
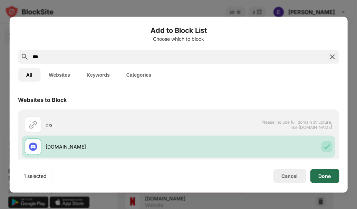
click at [330, 175] on div "Done" at bounding box center [325, 176] width 12 height 6
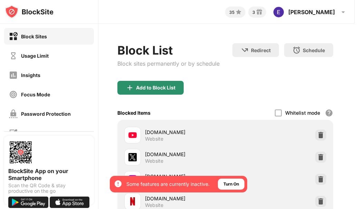
click at [163, 86] on div "Add to Block List" at bounding box center [155, 88] width 39 height 6
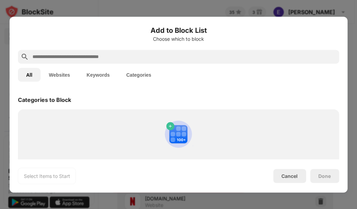
click at [108, 58] on input "text" at bounding box center [184, 57] width 305 height 8
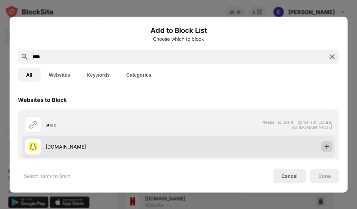
type input "****"
click at [325, 145] on div at bounding box center [326, 146] width 11 height 11
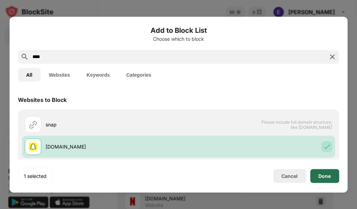
click at [329, 173] on div "Done" at bounding box center [325, 176] width 12 height 6
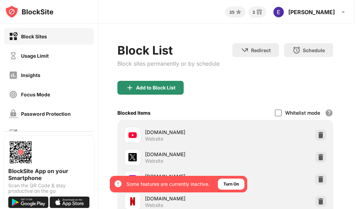
click at [163, 81] on div "Add to Block List" at bounding box center [150, 88] width 66 height 14
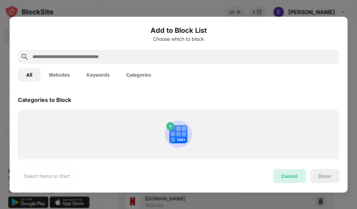
click at [275, 177] on div "Cancel" at bounding box center [289, 176] width 33 height 14
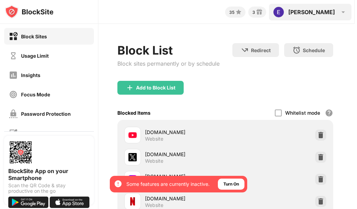
click at [333, 13] on div "Esther Esther Walker View Account Insights Rewards Settings Support Log Out" at bounding box center [310, 12] width 83 height 17
click at [342, 10] on img at bounding box center [343, 12] width 8 height 8
click at [341, 15] on img at bounding box center [343, 12] width 8 height 8
click at [284, 11] on img at bounding box center [278, 12] width 11 height 11
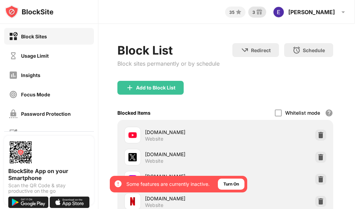
click at [264, 14] on img at bounding box center [259, 12] width 8 height 8
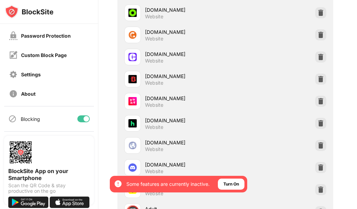
scroll to position [885, 5]
